Goal: Task Accomplishment & Management: Manage account settings

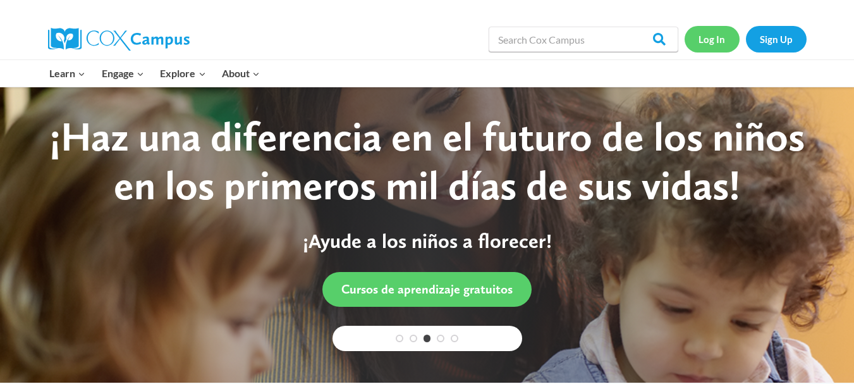
click at [717, 42] on link "Log In" at bounding box center [712, 39] width 55 height 26
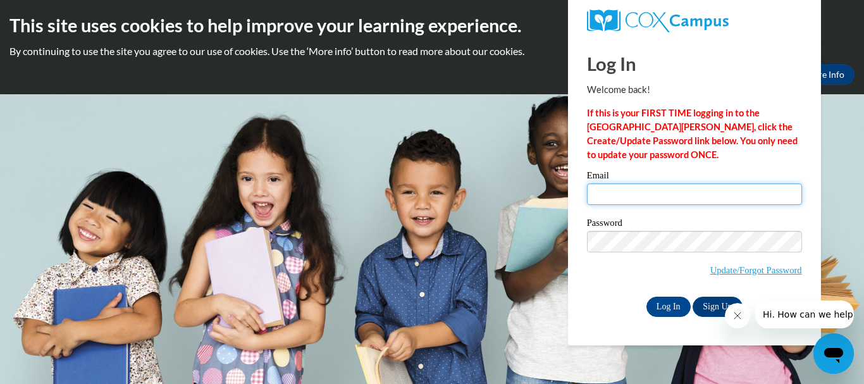
click at [620, 203] on input "Email" at bounding box center [694, 193] width 215 height 21
type input "[EMAIL_ADDRESS][DOMAIN_NAME]"
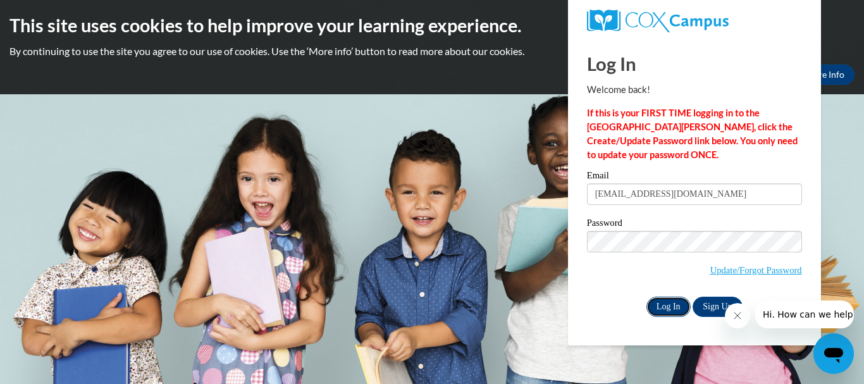
click at [668, 304] on input "Log In" at bounding box center [668, 307] width 44 height 20
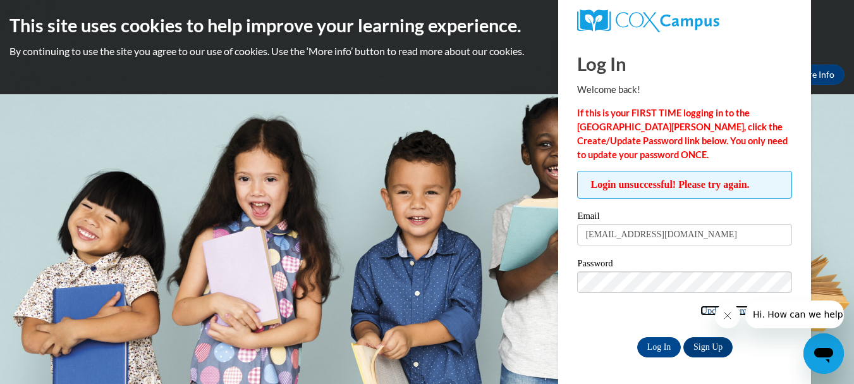
click at [710, 311] on link "Update/Forgot Password" at bounding box center [746, 310] width 92 height 10
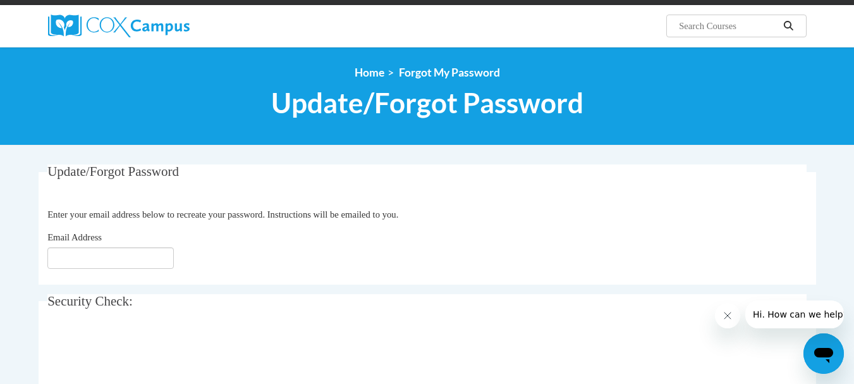
scroll to position [91, 0]
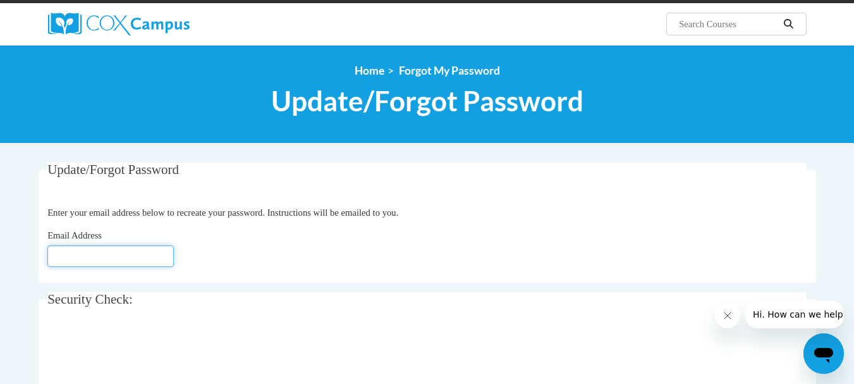
click at [88, 253] on input "Email Address" at bounding box center [110, 255] width 126 height 21
type input "reenananda@hotmail.com"
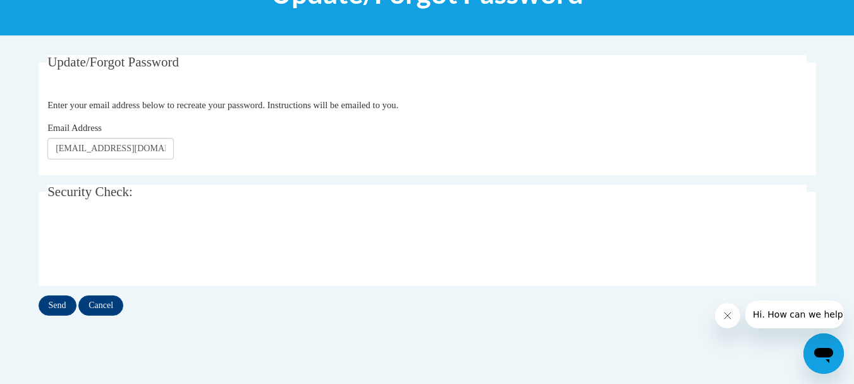
scroll to position [206, 0]
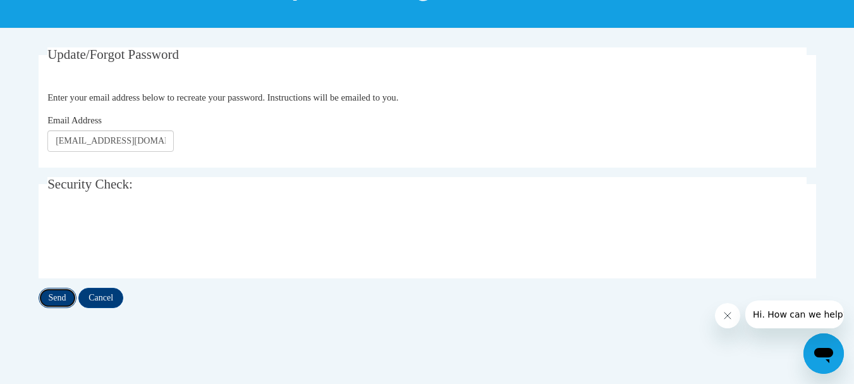
click at [64, 300] on input "Send" at bounding box center [58, 298] width 38 height 20
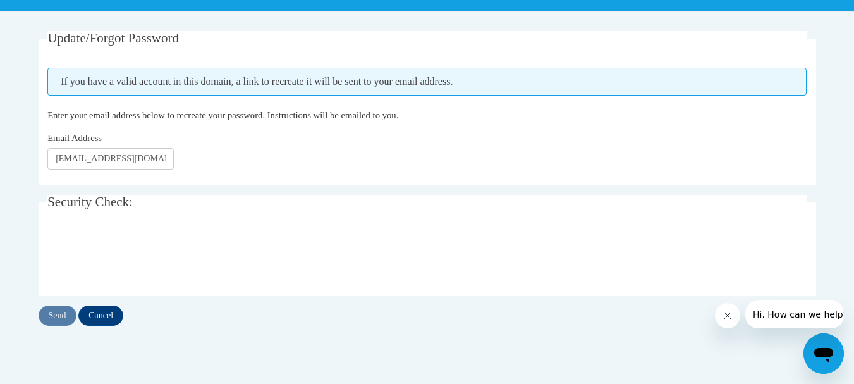
scroll to position [224, 0]
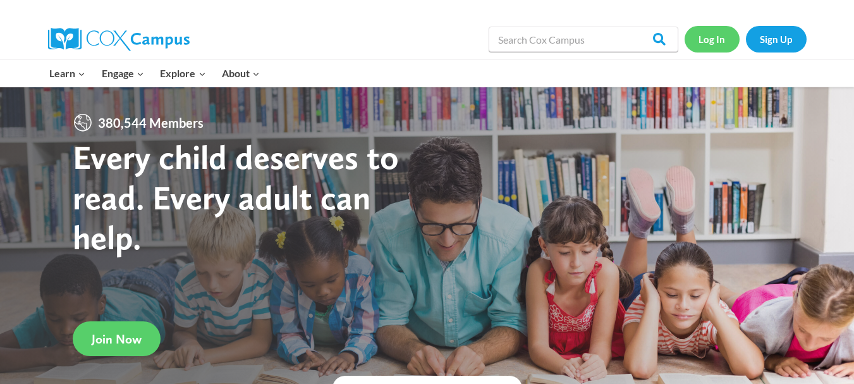
click at [713, 41] on link "Log In" at bounding box center [712, 39] width 55 height 26
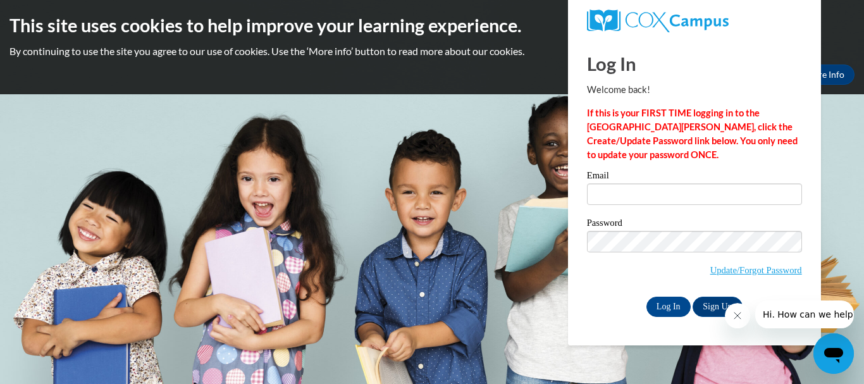
type input "[EMAIL_ADDRESS][DOMAIN_NAME]"
click at [769, 348] on body "This site uses cookies to help improve your learning experience. By continuing …" at bounding box center [432, 192] width 864 height 384
click at [708, 306] on link "Sign Up" at bounding box center [716, 307] width 49 height 20
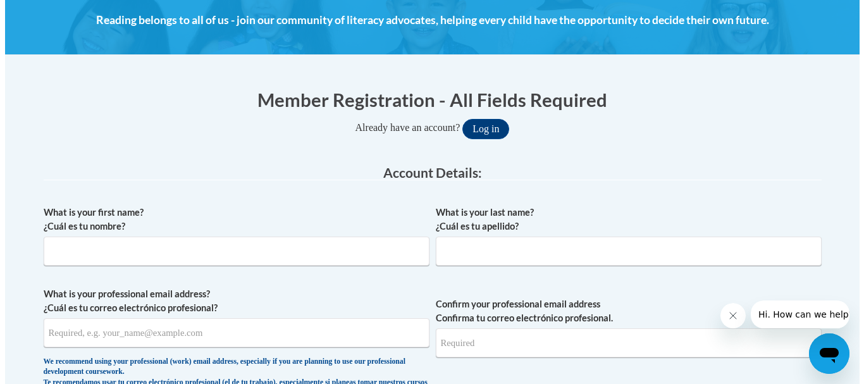
scroll to position [193, 0]
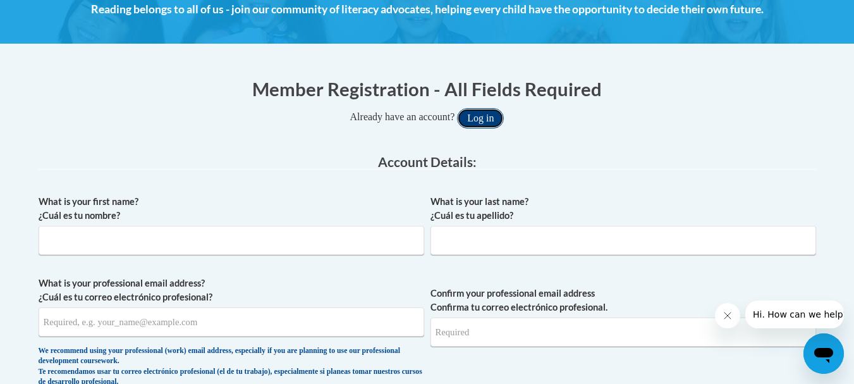
click at [482, 121] on button "Log in" at bounding box center [480, 118] width 47 height 20
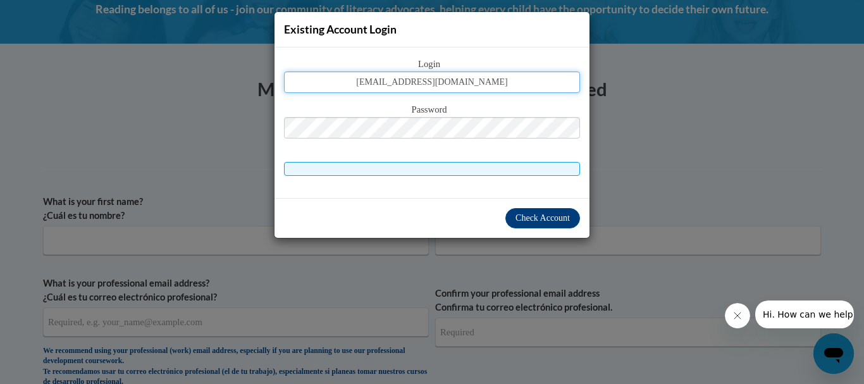
type input "reenananda@hotmail.com"
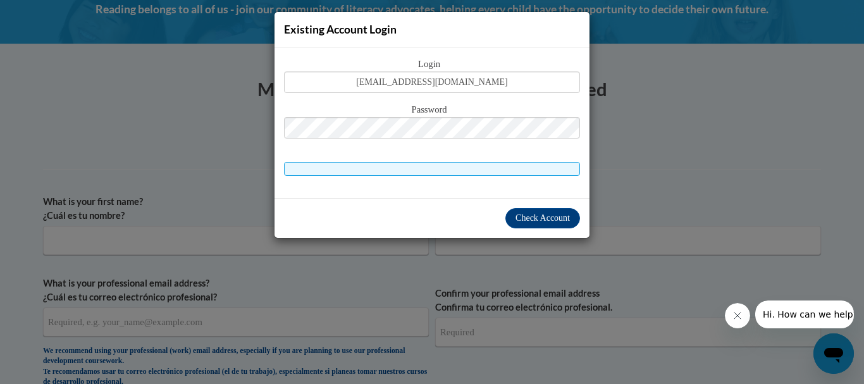
click at [441, 226] on div "Check Account" at bounding box center [431, 218] width 315 height 40
click at [523, 218] on span "Check Account" at bounding box center [542, 217] width 54 height 9
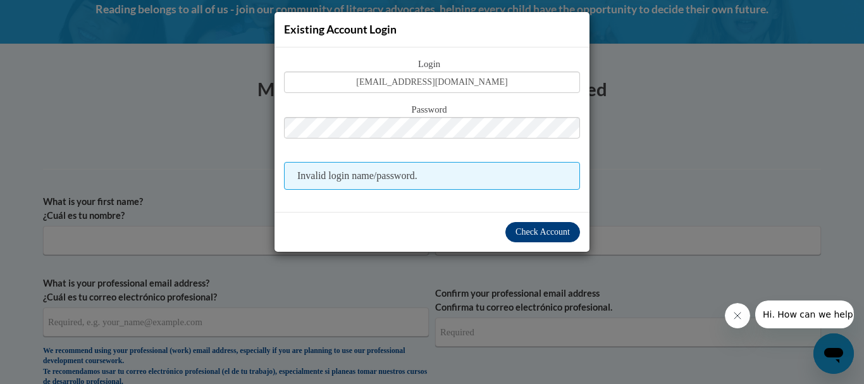
click at [523, 218] on div "Check Account" at bounding box center [431, 232] width 315 height 40
click at [582, 195] on div "Login reenananda@hotmail.com Password Invalid login name/password." at bounding box center [431, 129] width 315 height 164
click at [334, 250] on div "Check Account" at bounding box center [431, 232] width 315 height 40
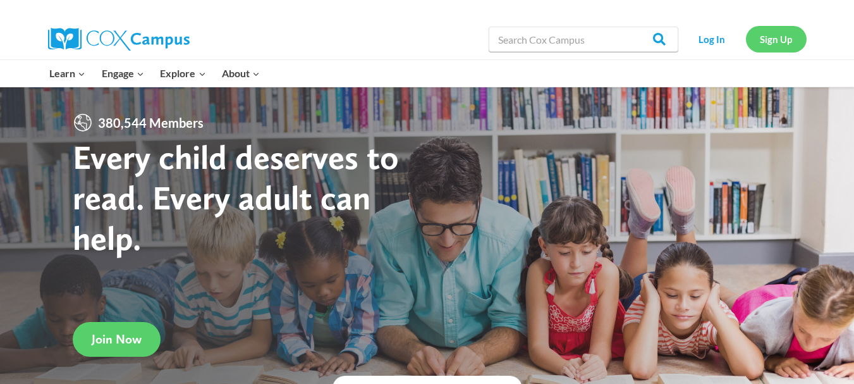
click at [788, 48] on link "Sign Up" at bounding box center [776, 39] width 61 height 26
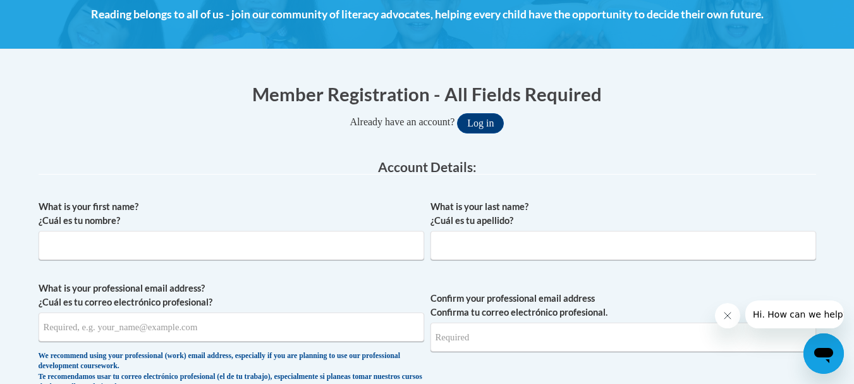
scroll to position [221, 0]
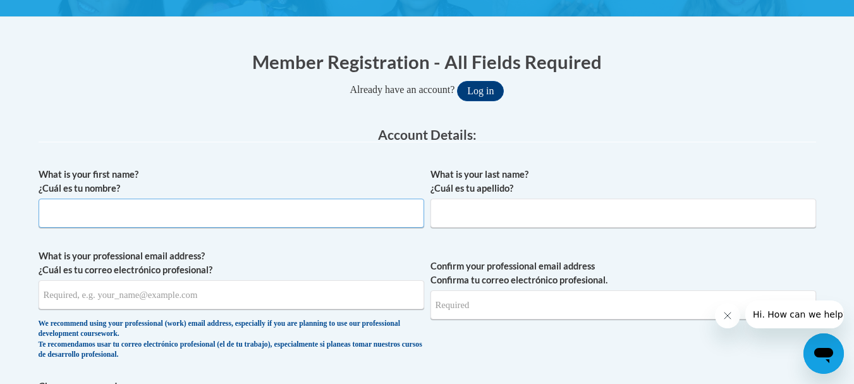
click at [161, 223] on input "What is your first name? ¿Cuál es tu nombre?" at bounding box center [232, 213] width 386 height 29
type input "Reena"
type input "Sethi"
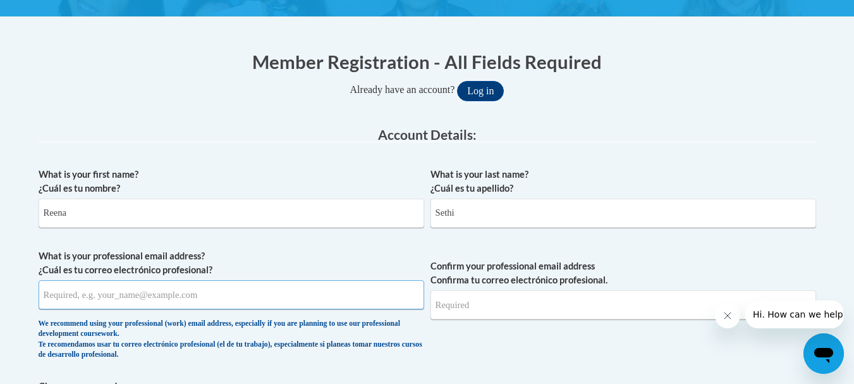
click at [62, 293] on input "What is your professional email address? ¿Cuál es tu correo electrónico profesi…" at bounding box center [232, 294] width 386 height 29
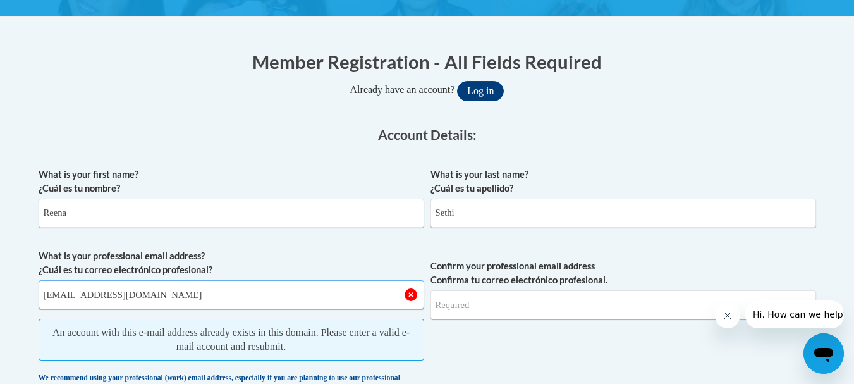
type input "[EMAIL_ADDRESS][DOMAIN_NAME]"
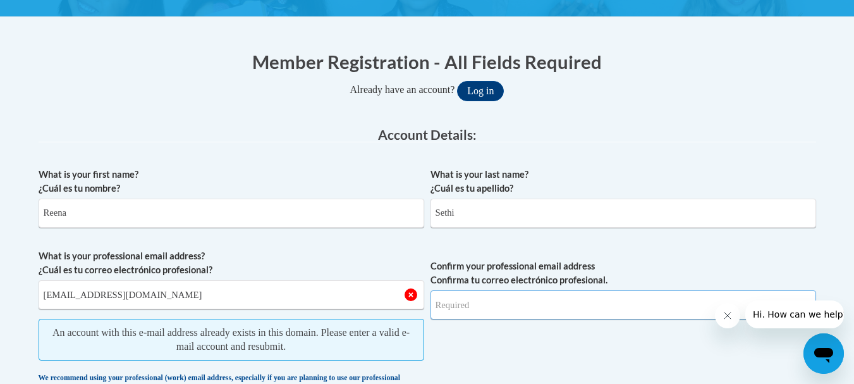
click at [441, 314] on input "Confirm your professional email address Confirma tu correo electrónico profesio…" at bounding box center [624, 304] width 386 height 29
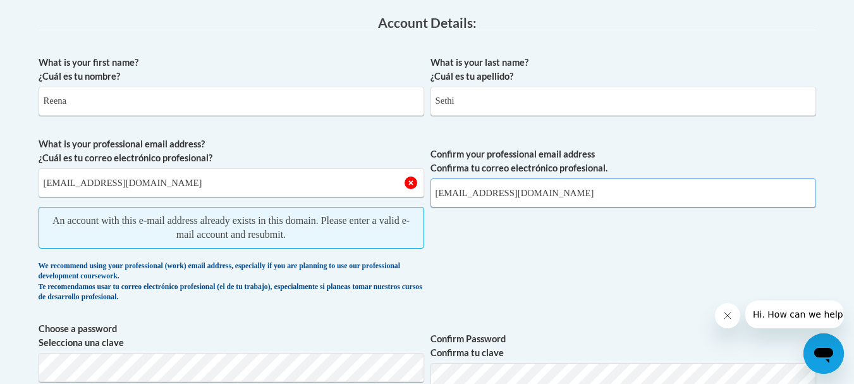
scroll to position [335, 0]
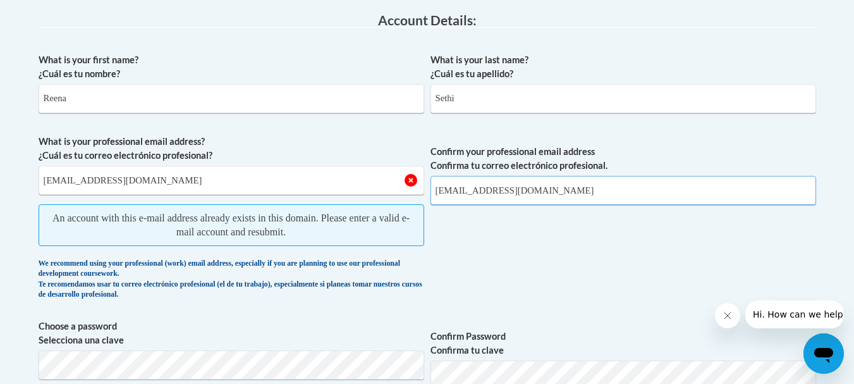
type input "[EMAIL_ADDRESS][DOMAIN_NAME]"
click at [419, 199] on span "What is your professional email address? ¿Cuál es tu correo electrónico profesi…" at bounding box center [232, 220] width 386 height 171
click at [806, 190] on input "[EMAIL_ADDRESS][DOMAIN_NAME]" at bounding box center [624, 190] width 386 height 29
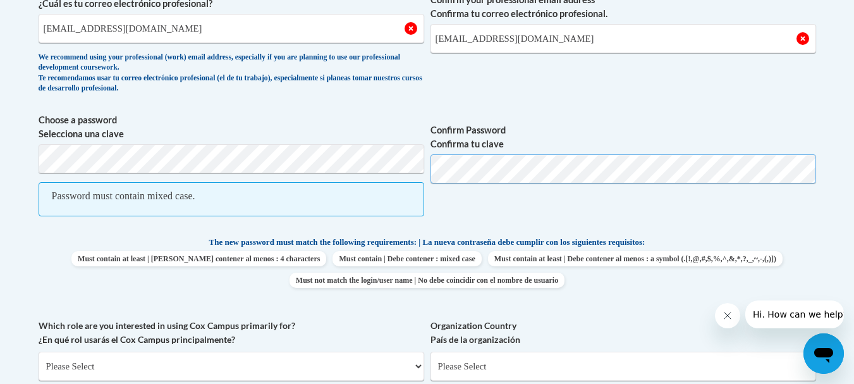
scroll to position [517, 0]
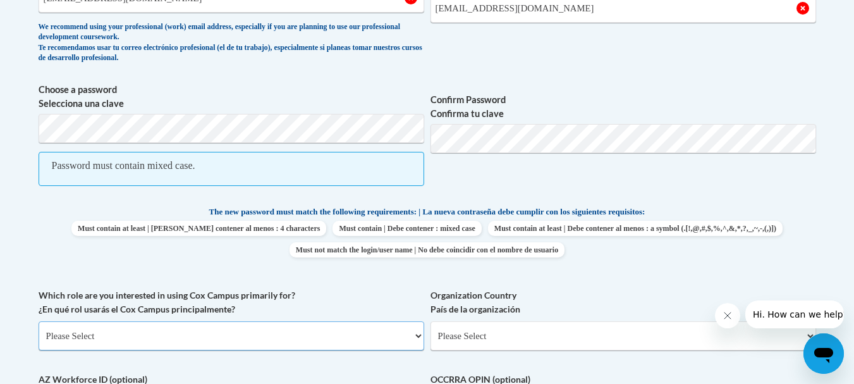
click at [417, 338] on select "Please Select College/University | Colegio/Universidad Community/Nonprofit Part…" at bounding box center [232, 335] width 386 height 29
select select "fbf2d438-af2f-41f8-98f1-81c410e29de3"
click at [39, 321] on select "Please Select College/University | Colegio/Universidad Community/Nonprofit Part…" at bounding box center [232, 335] width 386 height 29
click at [809, 336] on select "Please Select Early Learning/Daycare Teacher/Family Home Care Provider | Maestr…" at bounding box center [624, 335] width 386 height 29
select select "5e2af403-4f2c-4e49-a02f-103e55d7b75b"
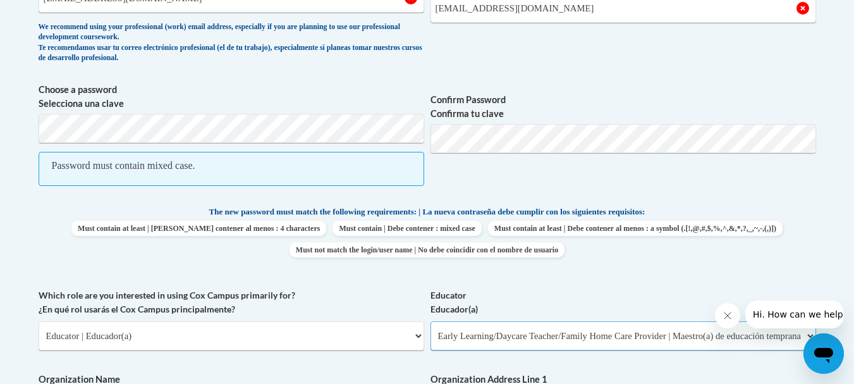
click at [431, 321] on select "Please Select Early Learning/Daycare Teacher/Family Home Care Provider | Maestr…" at bounding box center [624, 335] width 386 height 29
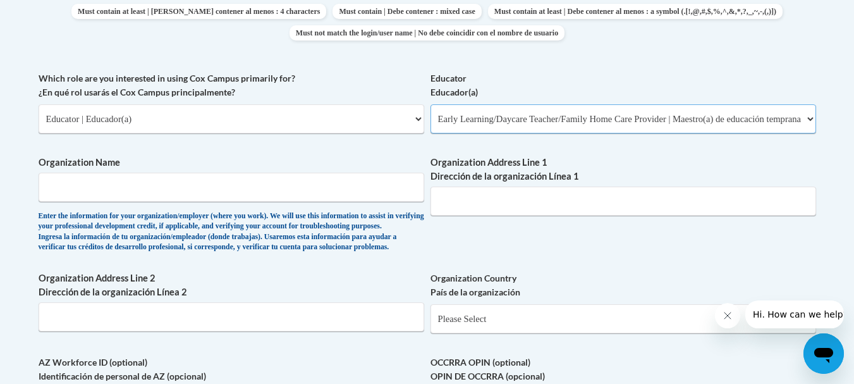
scroll to position [746, 0]
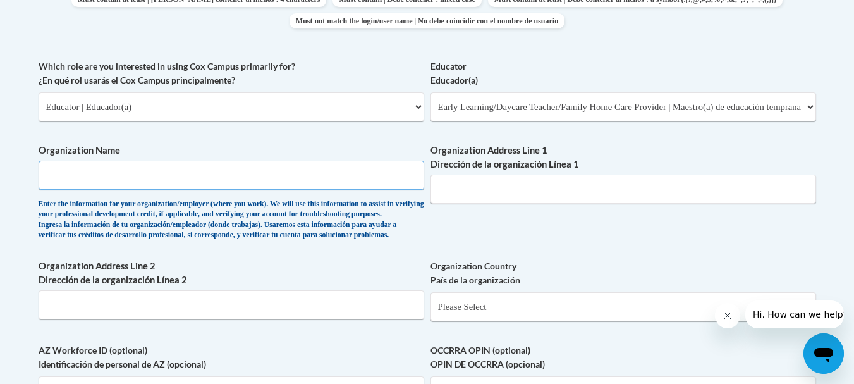
click at [145, 180] on input "Organization Name" at bounding box center [232, 175] width 386 height 29
type input "Flowery grove Montessori"
click at [450, 190] on input "Organization Address Line 1 Dirección de la organización Línea 1" at bounding box center [624, 188] width 386 height 29
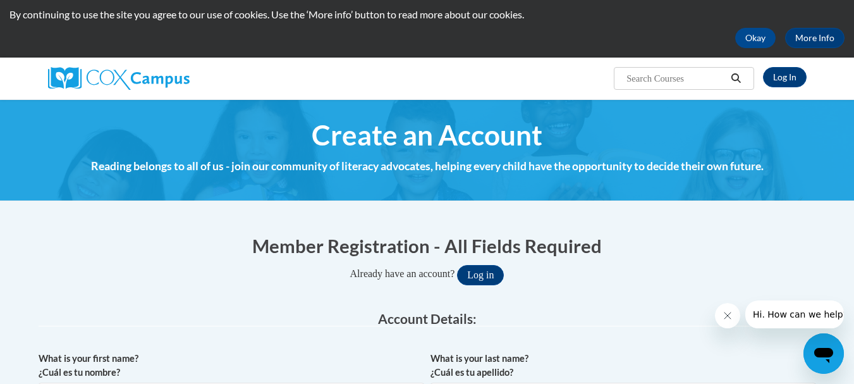
scroll to position [0, 0]
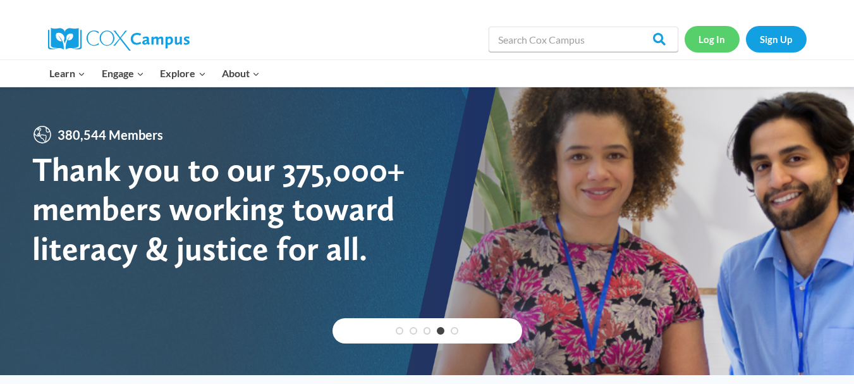
click at [725, 41] on link "Log In" at bounding box center [712, 39] width 55 height 26
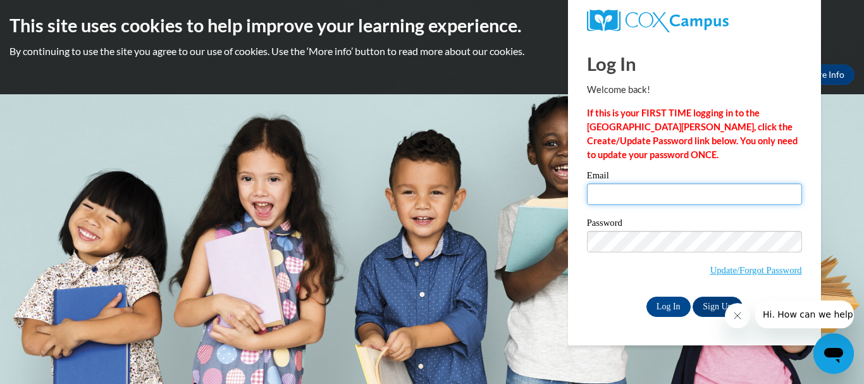
drag, startPoint x: 694, startPoint y: 205, endPoint x: 657, endPoint y: 204, distance: 36.7
click at [657, 204] on input "Email" at bounding box center [694, 193] width 215 height 21
type input "reenananda@hotmail.com"
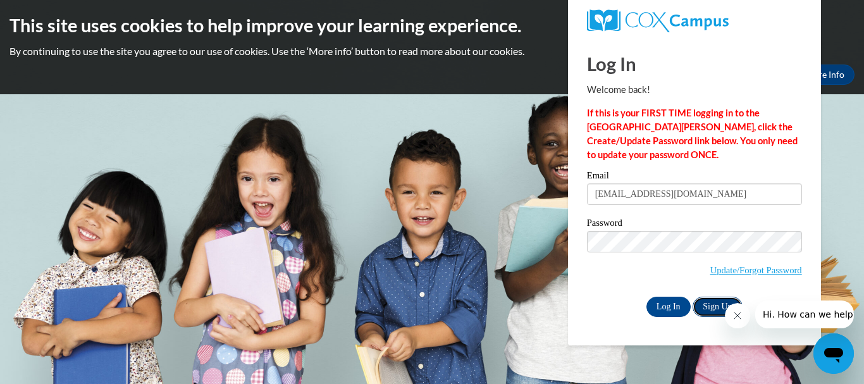
click at [716, 304] on link "Sign Up" at bounding box center [716, 307] width 49 height 20
click at [671, 308] on input "Log In" at bounding box center [668, 307] width 44 height 20
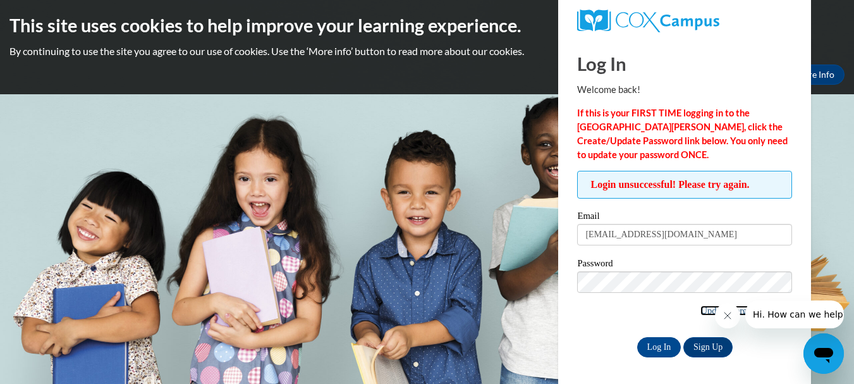
click at [701, 308] on link "Update/Forgot Password" at bounding box center [746, 310] width 92 height 10
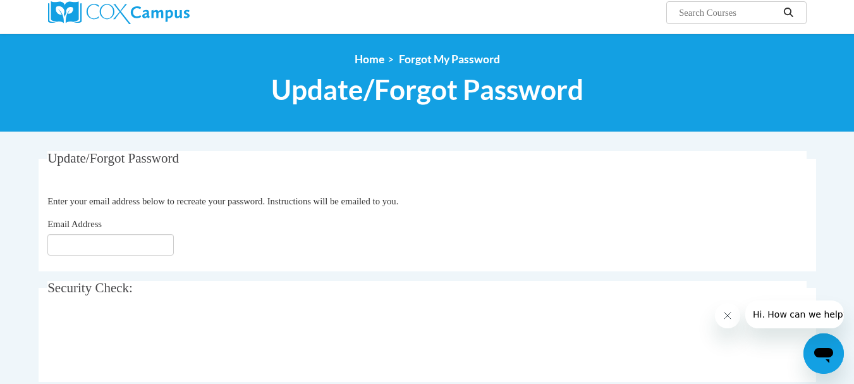
scroll to position [104, 0]
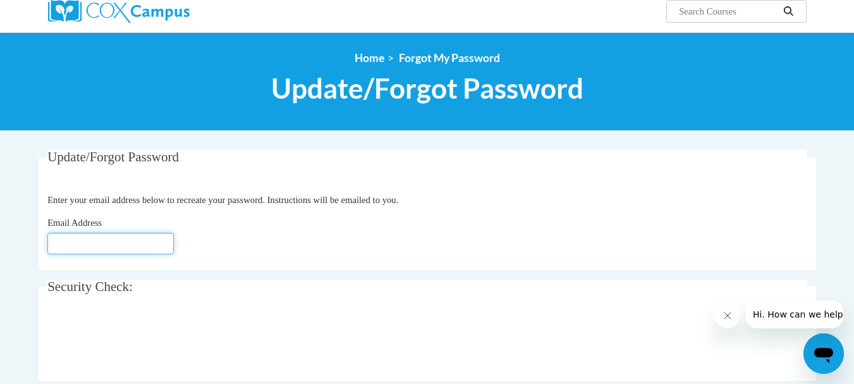
click at [107, 243] on input "Email Address" at bounding box center [110, 243] width 126 height 21
type input "[EMAIL_ADDRESS][DOMAIN_NAME]"
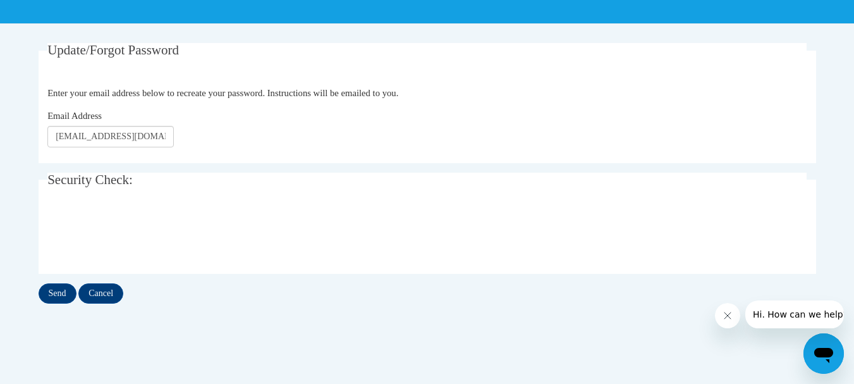
scroll to position [212, 0]
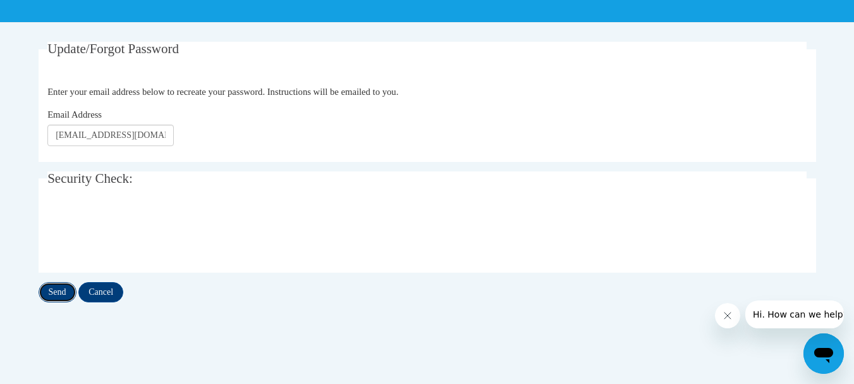
click at [56, 291] on input "Send" at bounding box center [58, 292] width 38 height 20
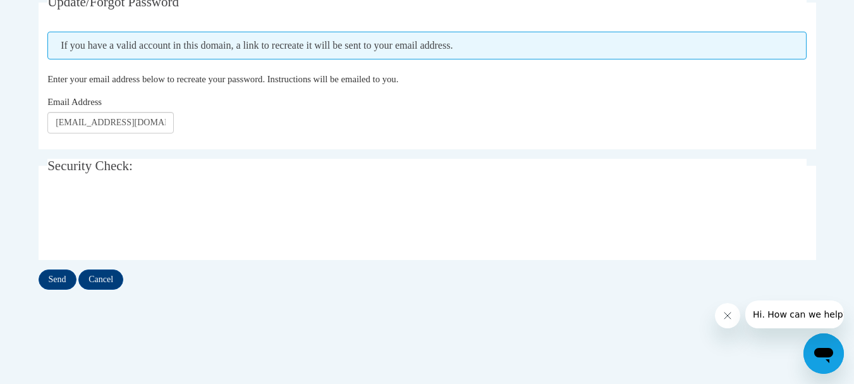
scroll to position [260, 0]
click at [61, 282] on input "Send" at bounding box center [58, 278] width 38 height 20
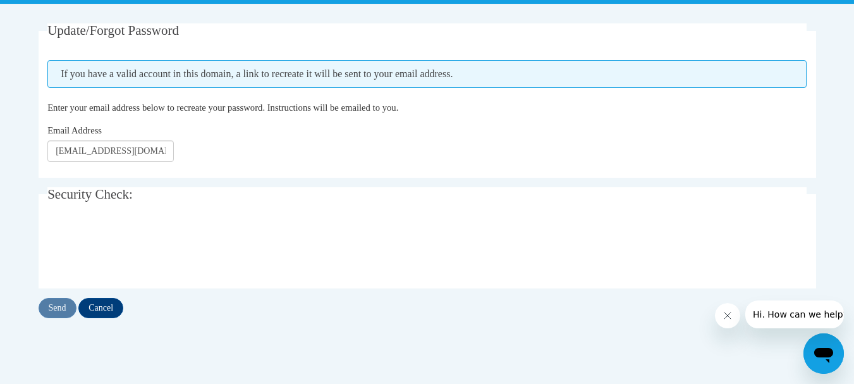
scroll to position [235, 0]
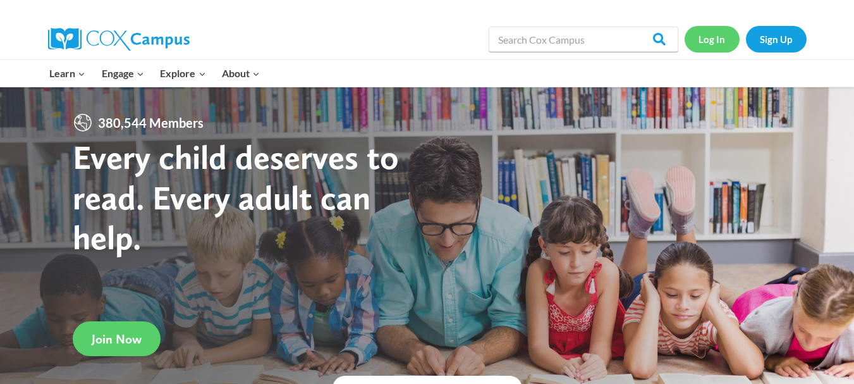
click at [707, 42] on link "Log In" at bounding box center [712, 39] width 55 height 26
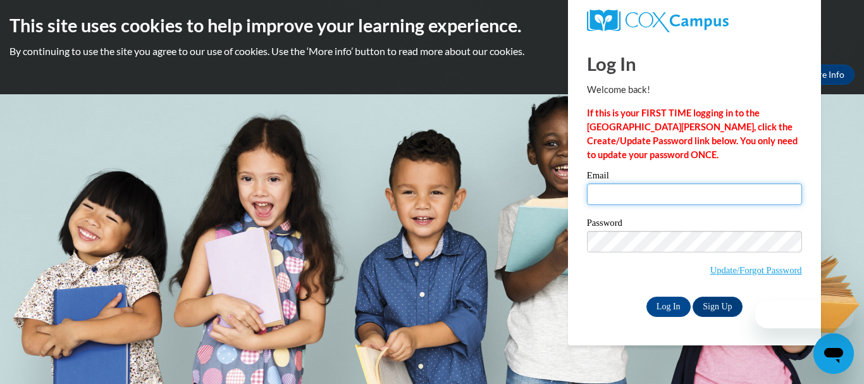
click at [604, 196] on input "Email" at bounding box center [694, 193] width 215 height 21
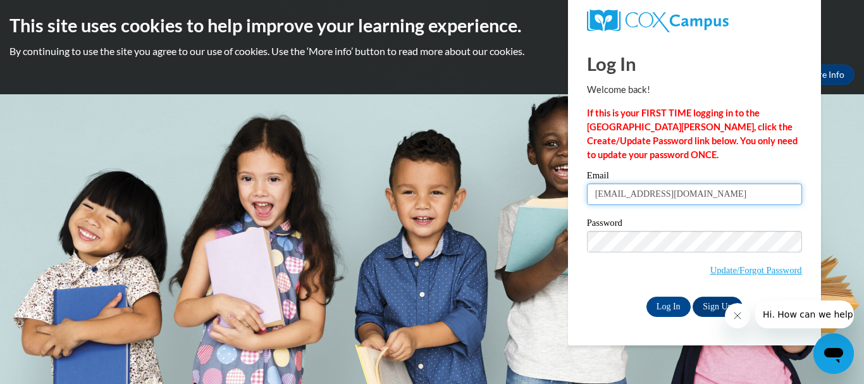
type input "reenananda@hotmail.com"
click at [755, 346] on body "This site uses cookies to help improve your learning experience. By continuing …" at bounding box center [432, 192] width 864 height 384
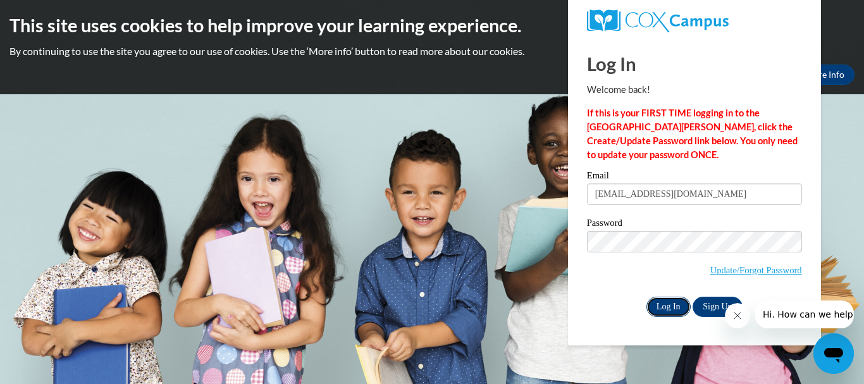
click at [674, 310] on input "Log In" at bounding box center [668, 307] width 44 height 20
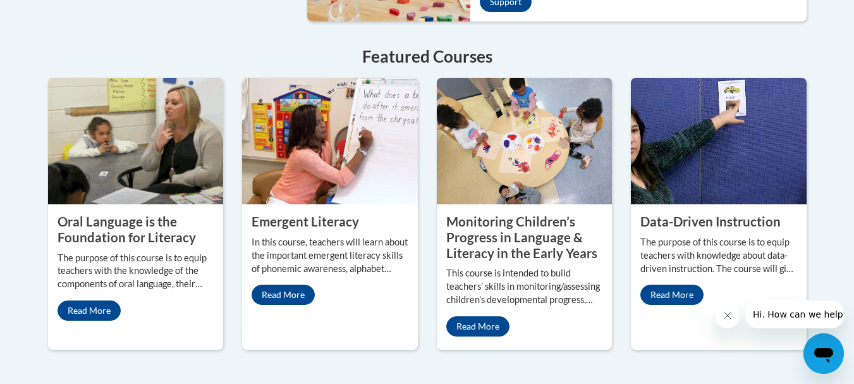
scroll to position [1125, 0]
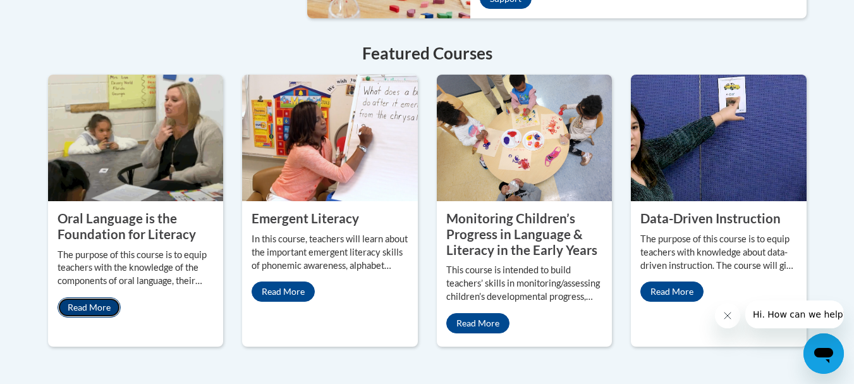
click at [106, 297] on link "Read More" at bounding box center [89, 307] width 63 height 20
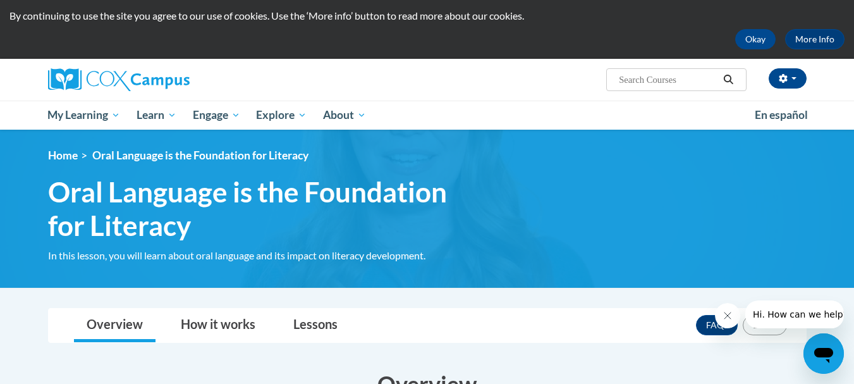
scroll to position [16, 0]
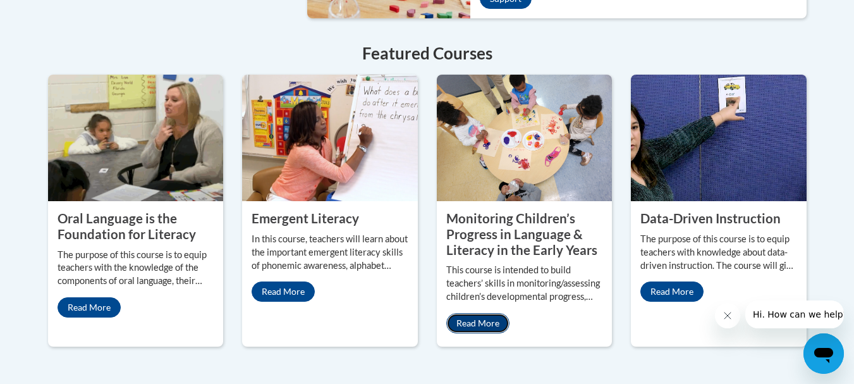
click at [486, 313] on link "Read More" at bounding box center [477, 323] width 63 height 20
